Goal: Task Accomplishment & Management: Use online tool/utility

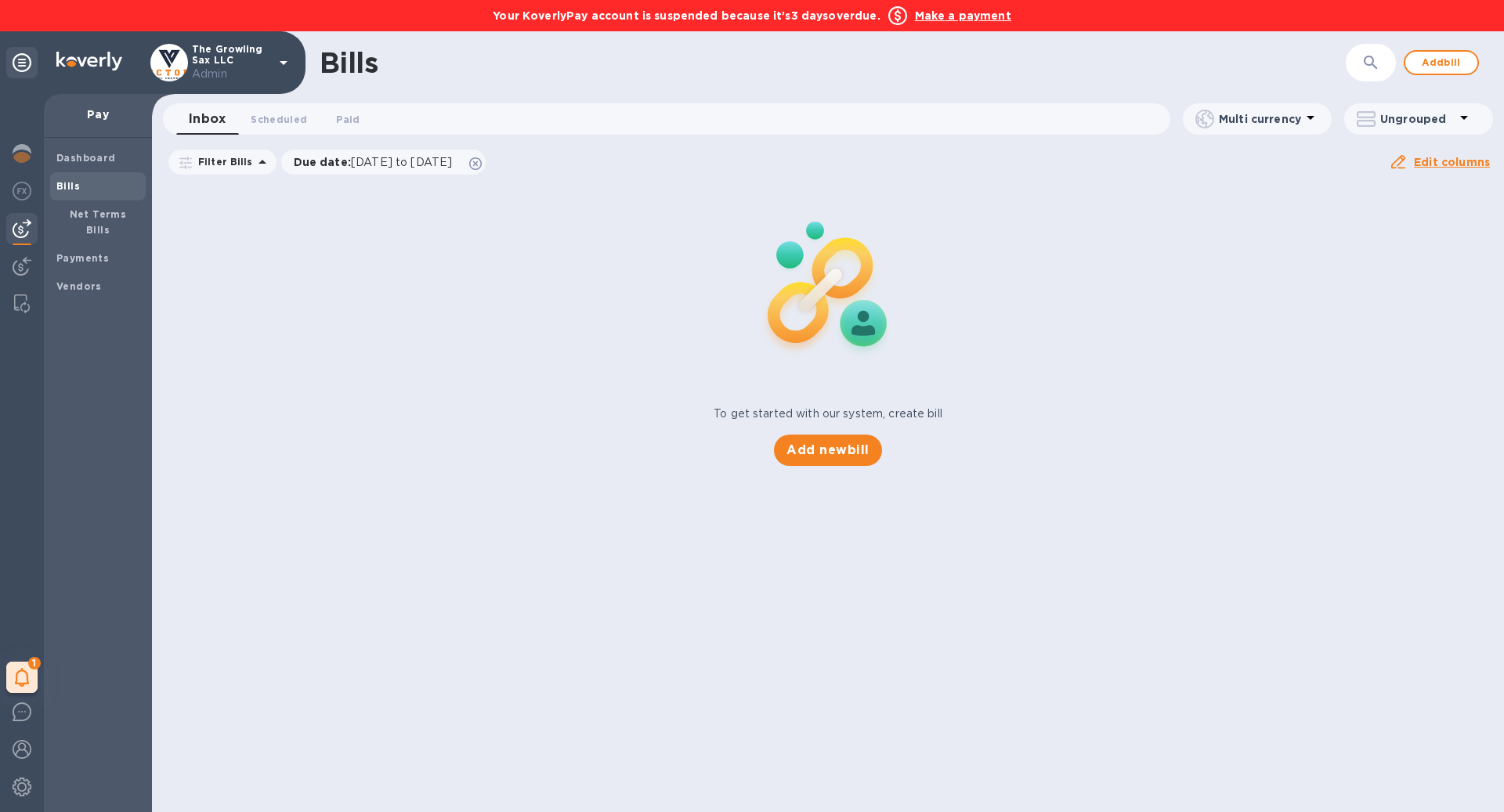
click at [960, 21] on b "Make a payment" at bounding box center [963, 16] width 97 height 12
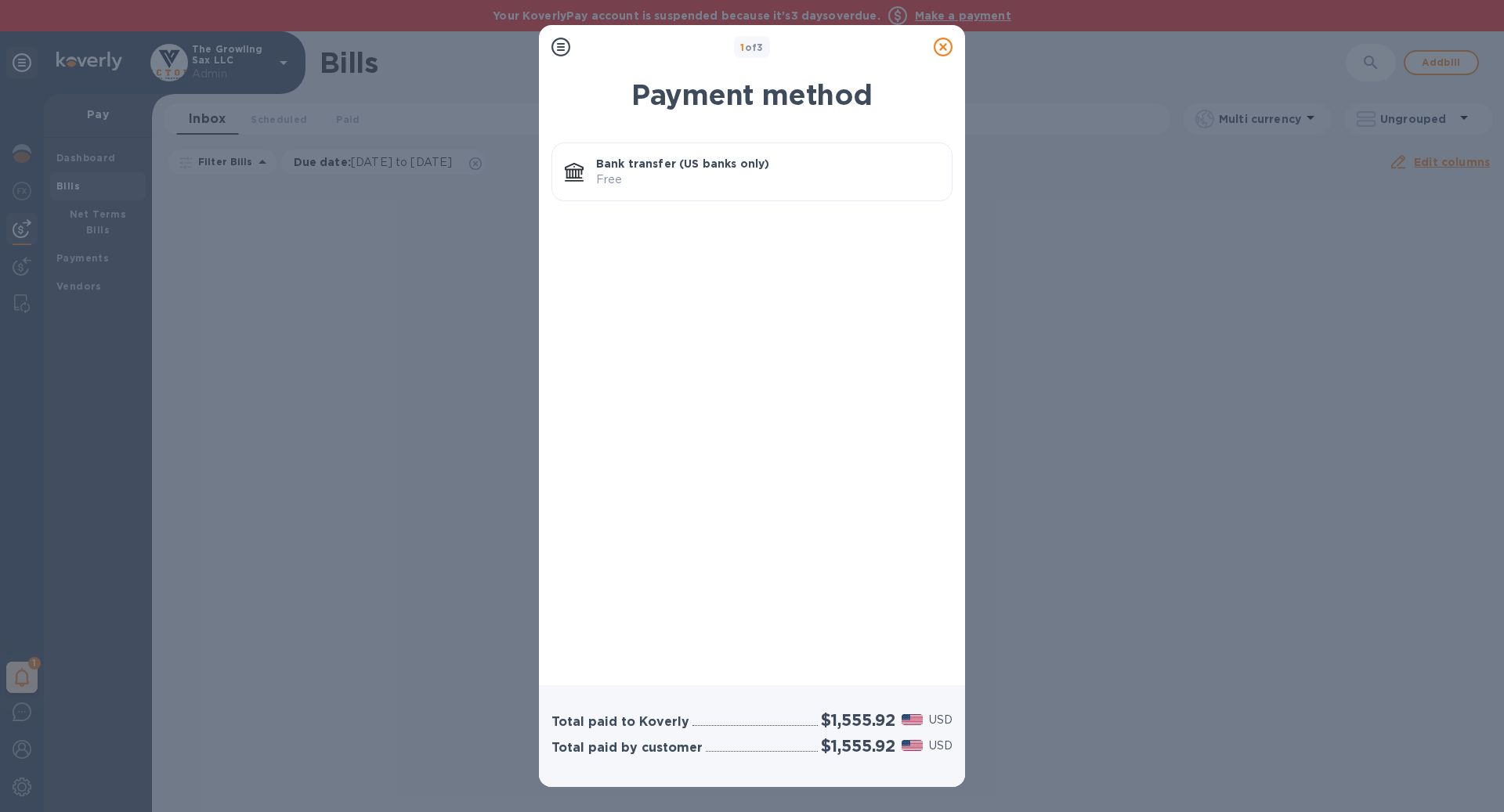
click at [790, 156] on p "Bank transfer (US banks only)" at bounding box center [767, 164] width 343 height 16
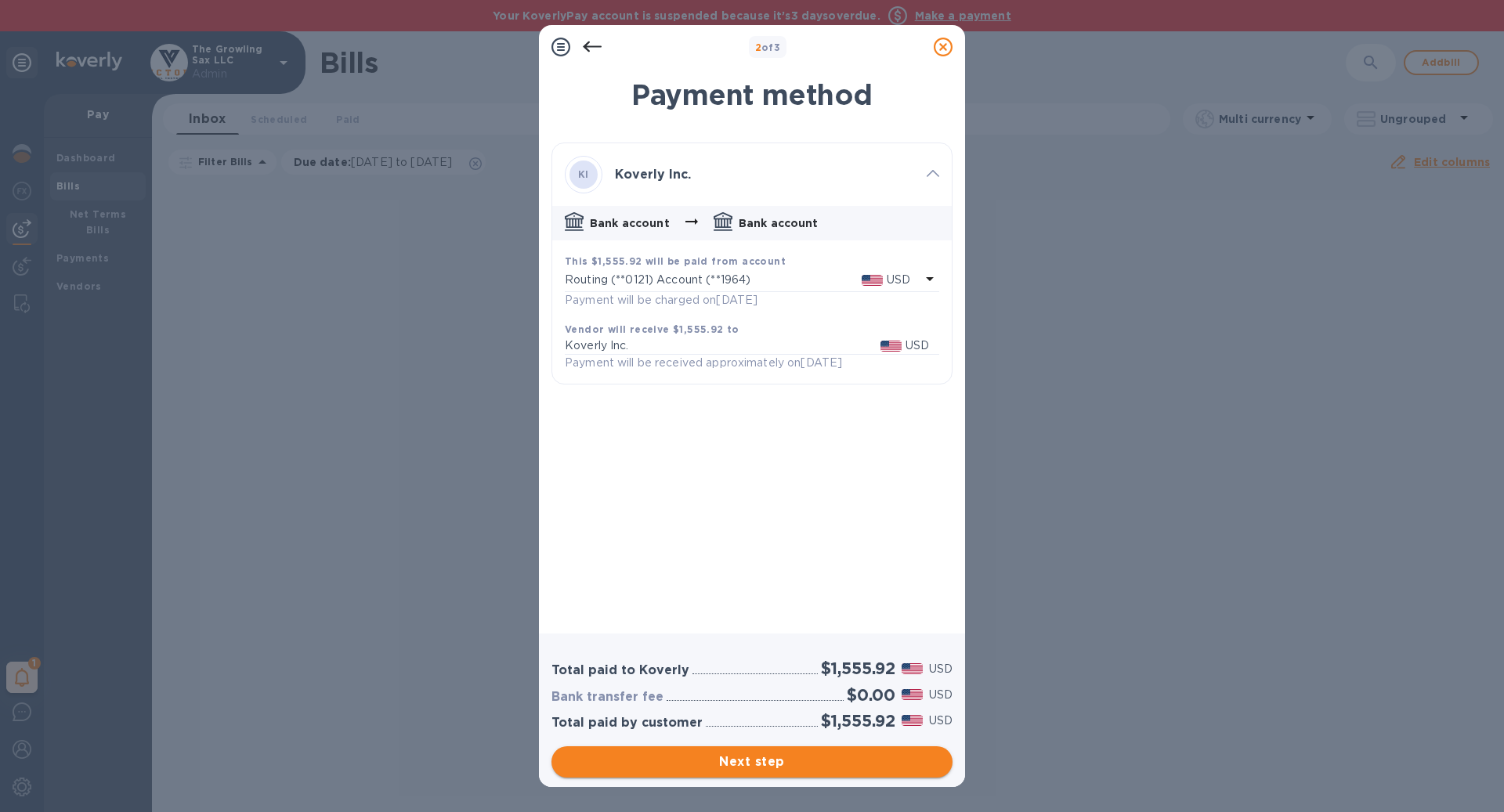
click at [832, 769] on span "Next step" at bounding box center [752, 762] width 376 height 19
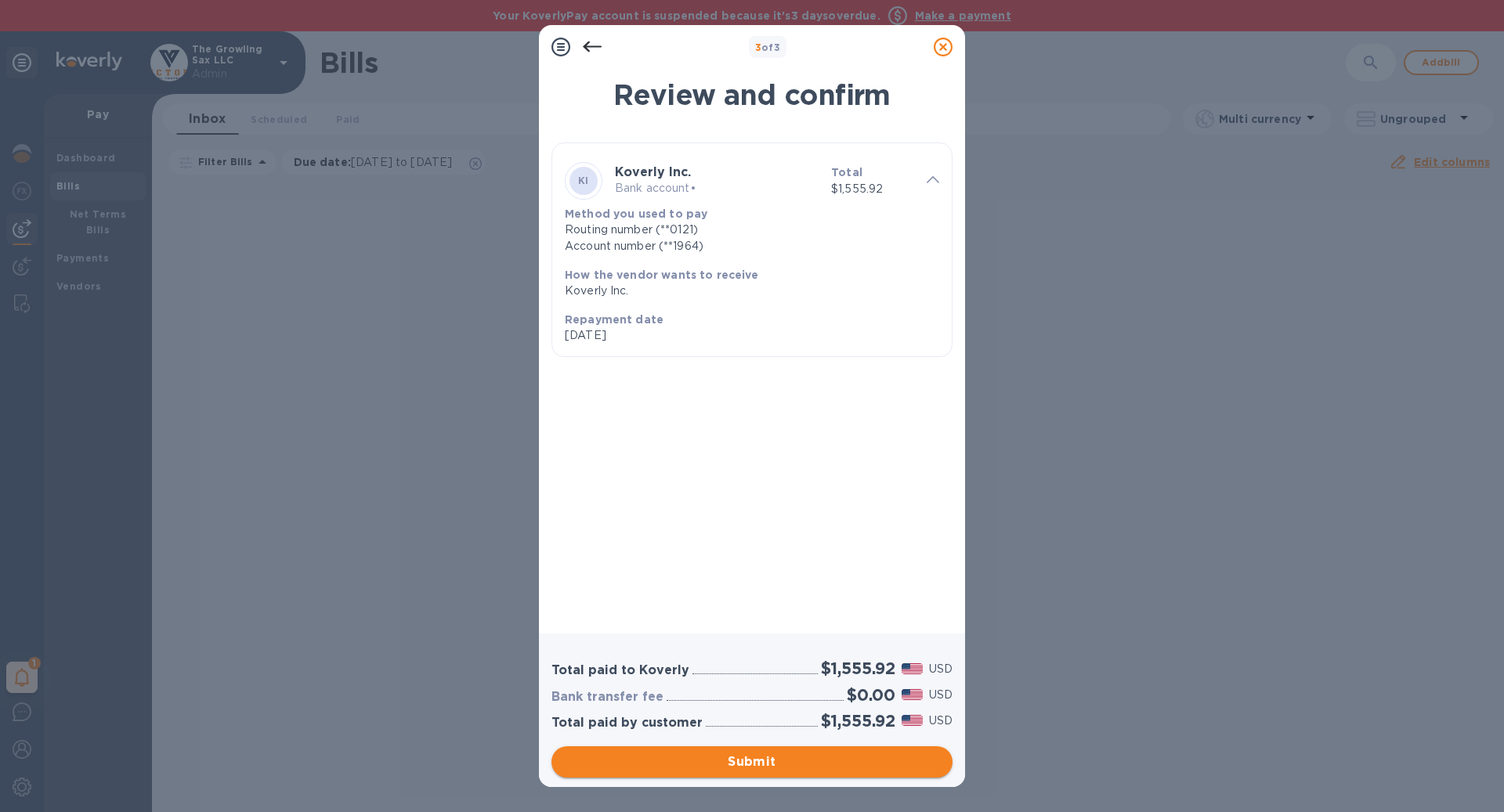
click at [832, 769] on span "Submit" at bounding box center [752, 762] width 376 height 19
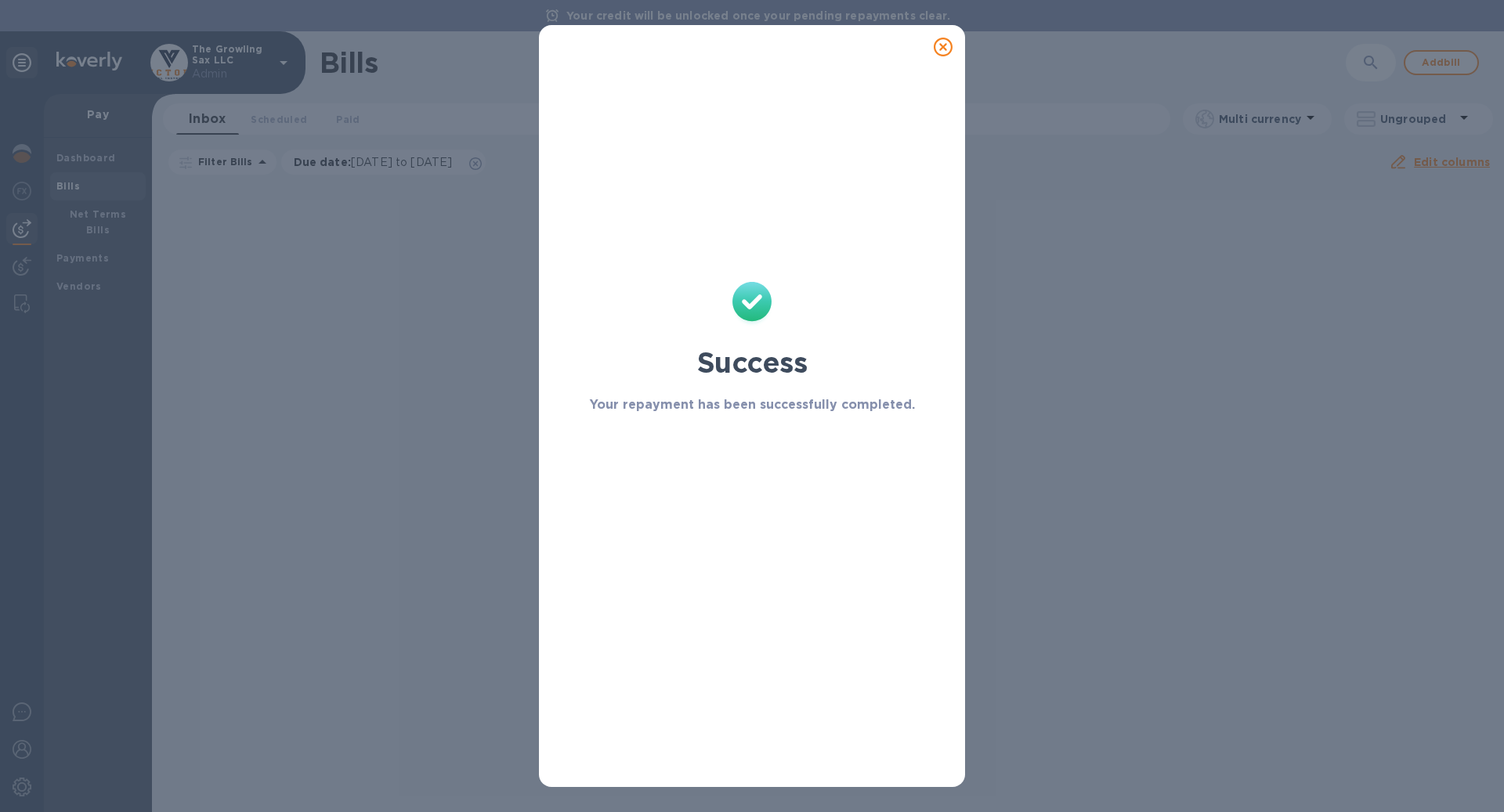
click at [942, 50] on icon at bounding box center [942, 46] width 19 height 19
